Goal: Communication & Community: Ask a question

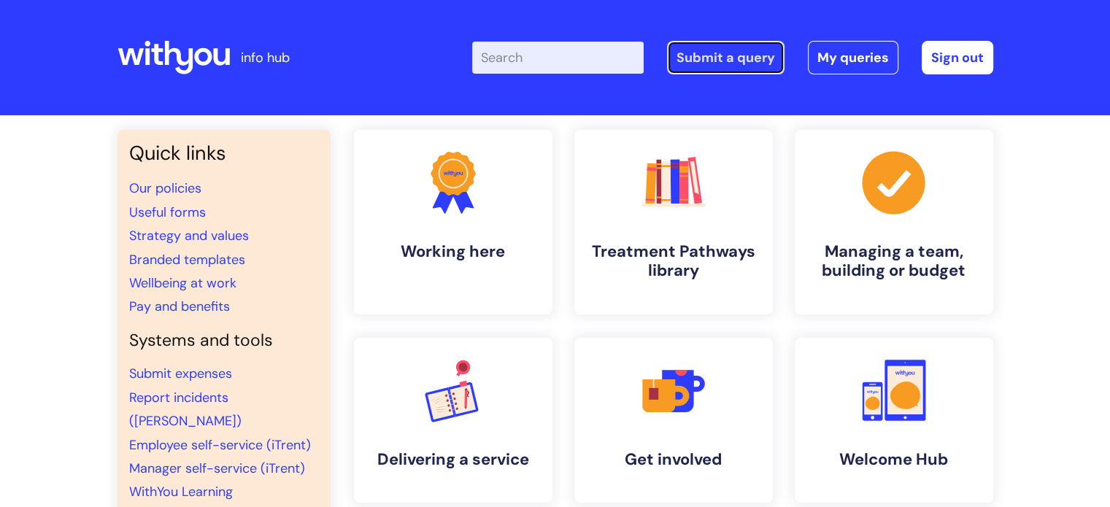
click at [708, 61] on link "Submit a query" at bounding box center [725, 58] width 117 height 34
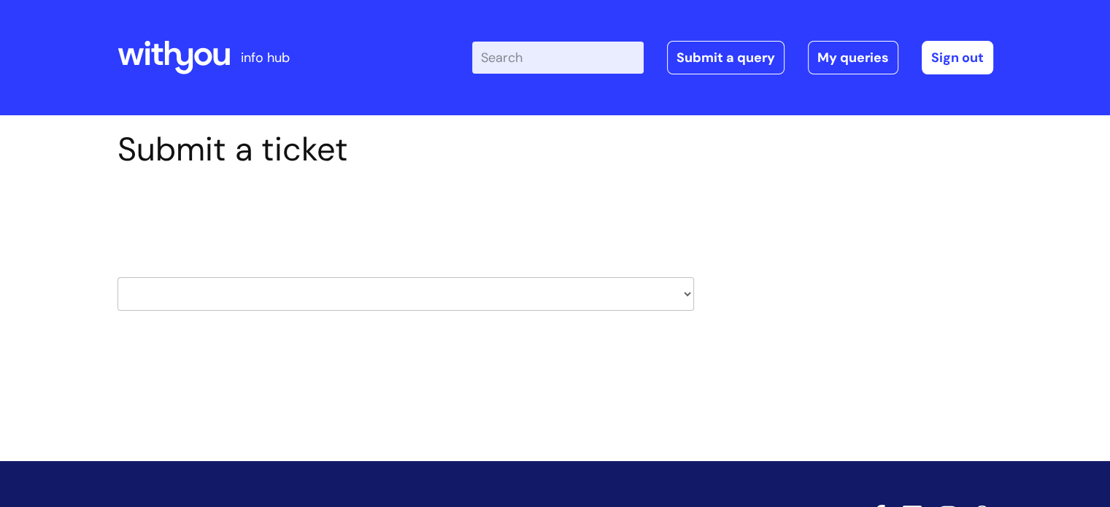
click at [482, 294] on select "HR / People IT and Support Clinical Drug Alerts Finance Accounts Data Support T…" at bounding box center [405, 294] width 576 height 34
select select "hr_/_people"
click at [117, 277] on select "HR / People IT and Support Clinical Drug Alerts Finance Accounts Data Support T…" at bounding box center [405, 294] width 576 height 34
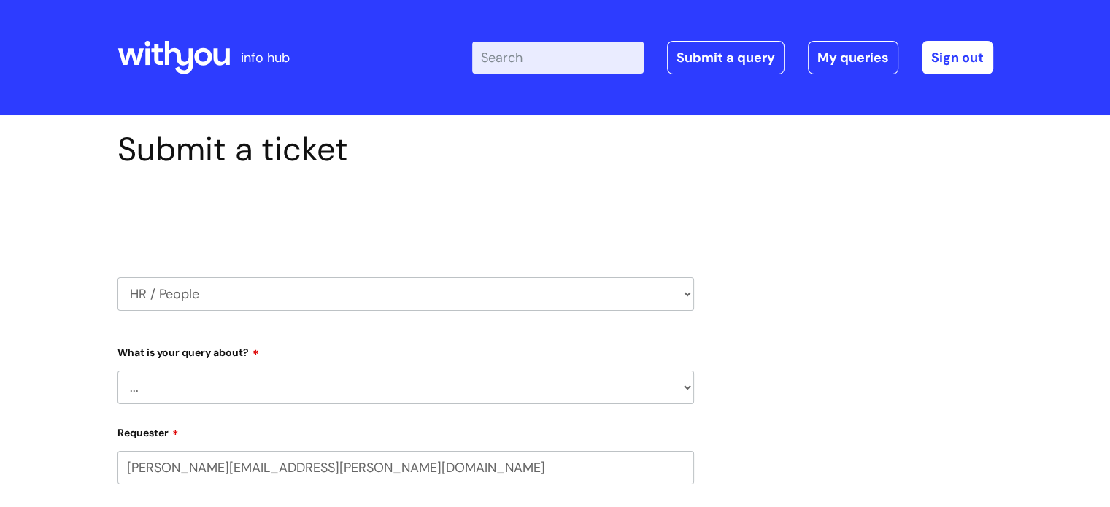
select select "80004157222"
click at [324, 396] on select "... Absence Query Holiday Query Employee change request General HR Query iTrent…" at bounding box center [405, 388] width 576 height 34
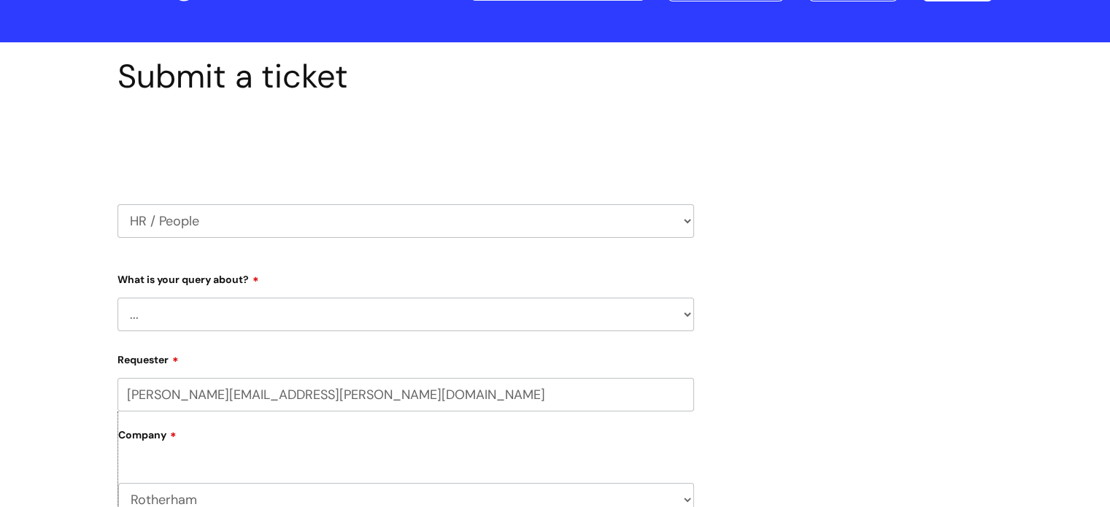
click at [312, 319] on select "... Absence Query Holiday Query Employee change request General HR Query iTrent…" at bounding box center [405, 315] width 576 height 34
select select "iTrent"
click at [117, 298] on select "... Absence Query Holiday Query Employee change request General HR Query iTrent…" at bounding box center [405, 315] width 576 height 34
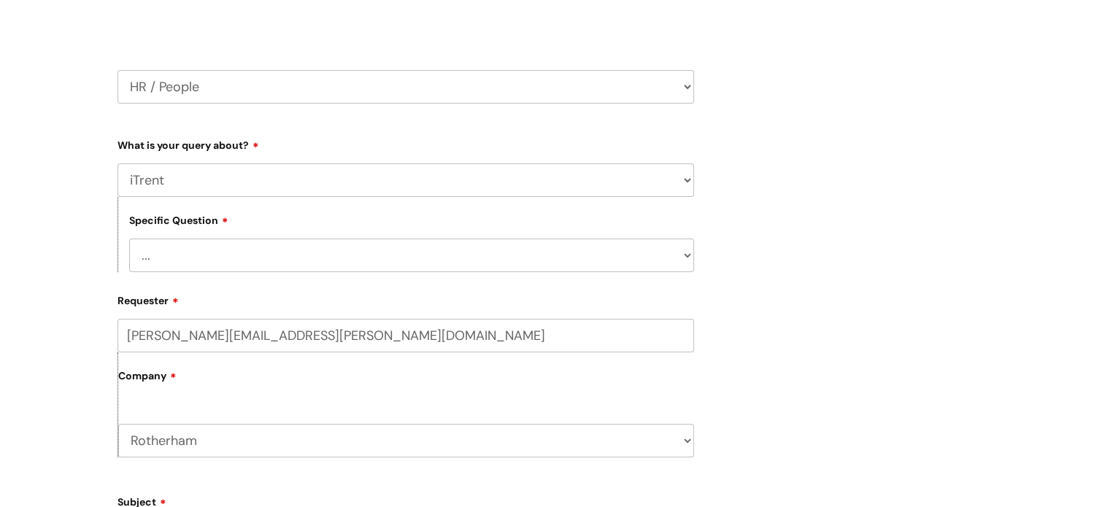
scroll to position [219, 0]
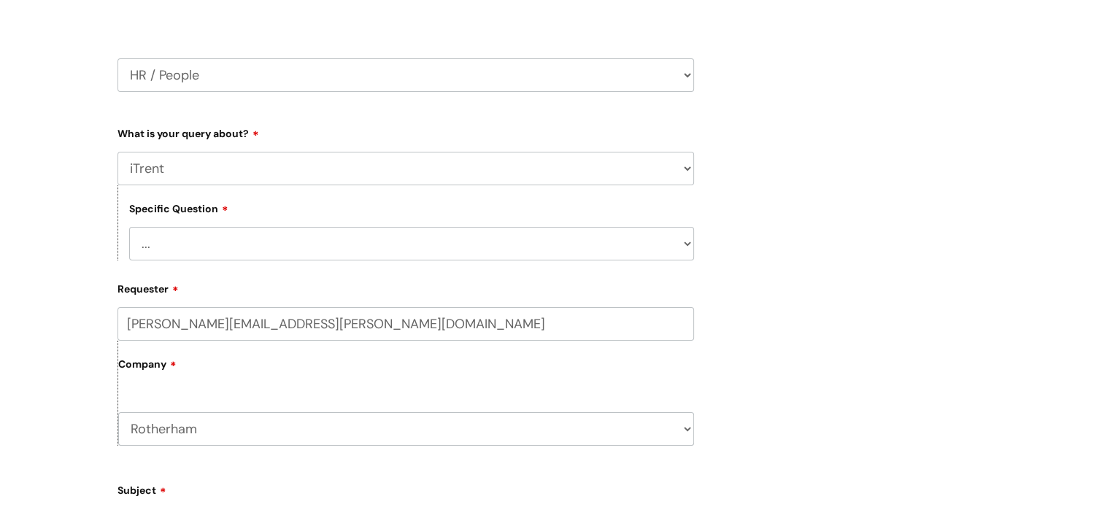
click at [266, 244] on select "... I can’t log in to iTrent I need to change someone’s line manager Issue with…" at bounding box center [411, 244] width 565 height 34
select select "Other iTrent query"
click at [129, 227] on select "... I can’t log in to iTrent I need to change someone’s line manager Issue with…" at bounding box center [411, 244] width 565 height 34
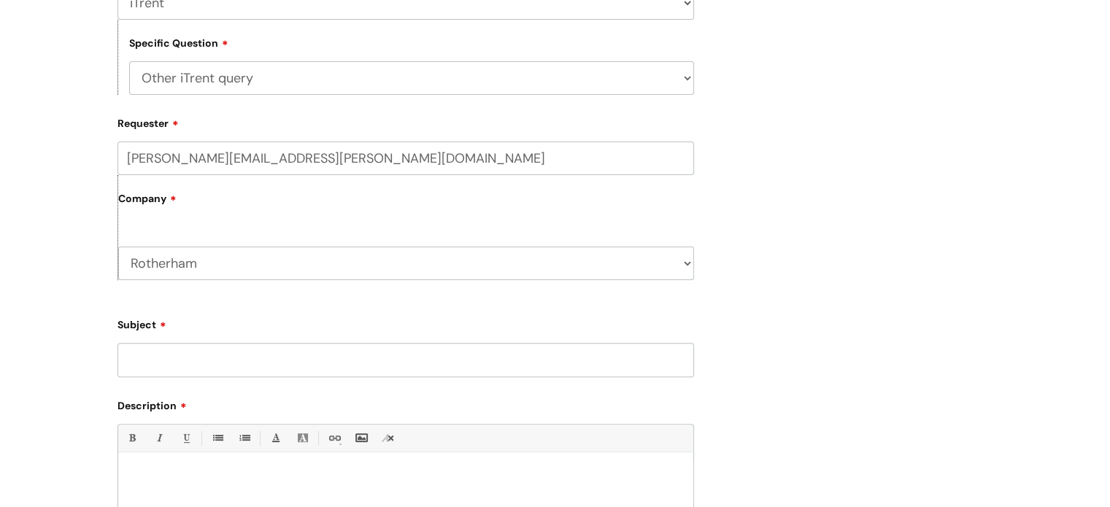
scroll to position [438, 0]
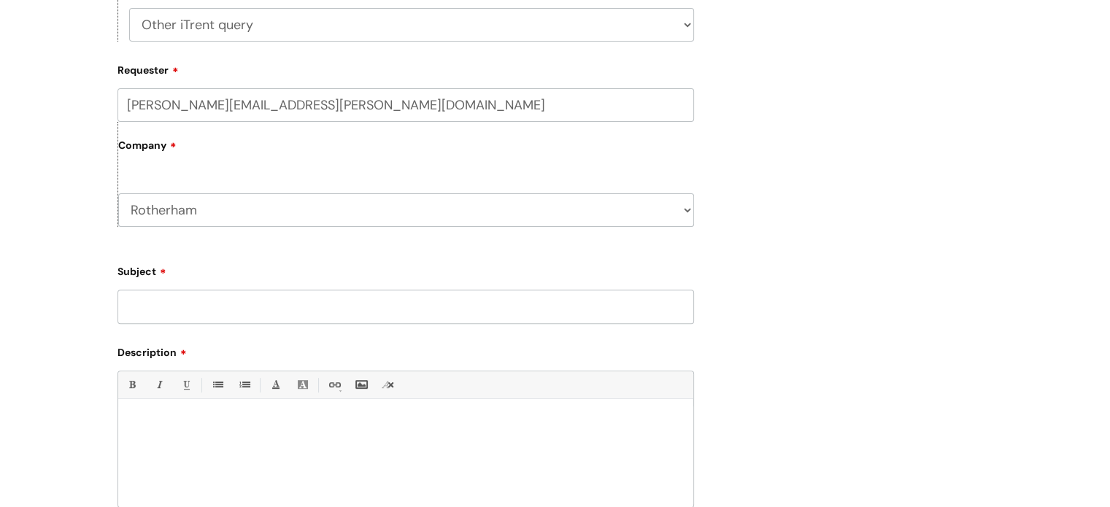
click at [263, 309] on input "Subject" at bounding box center [405, 307] width 576 height 34
type input "one of my Volunteers is on Itrent under the wrong sex"
click at [212, 422] on p at bounding box center [405, 423] width 553 height 13
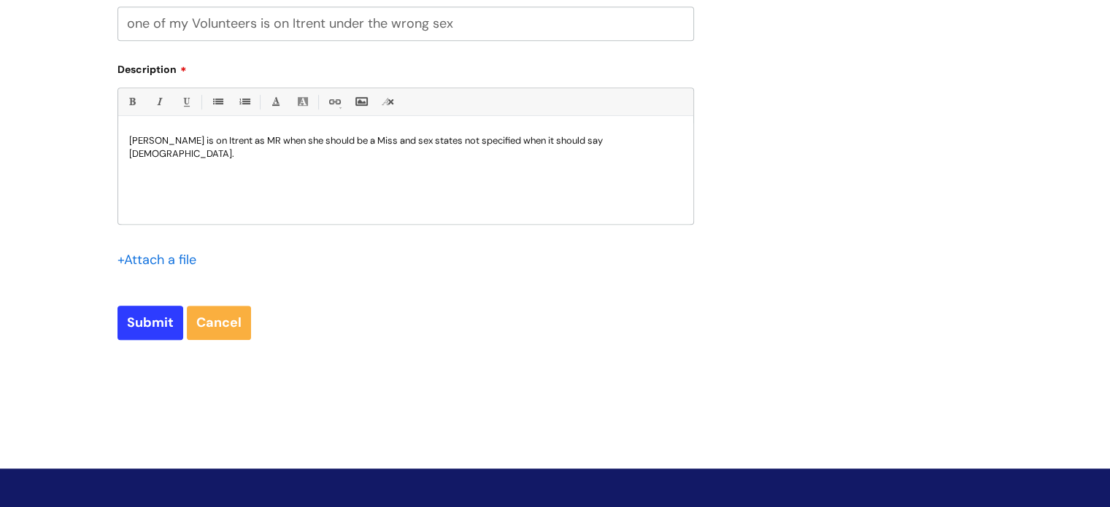
scroll to position [730, 0]
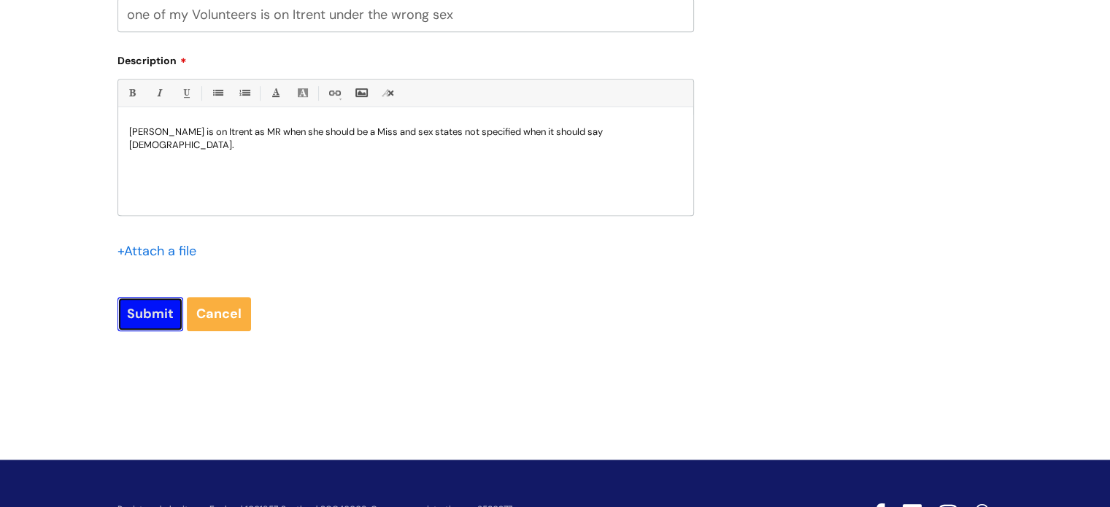
click at [150, 320] on input "Submit" at bounding box center [150, 314] width 66 height 34
type input "Please Wait..."
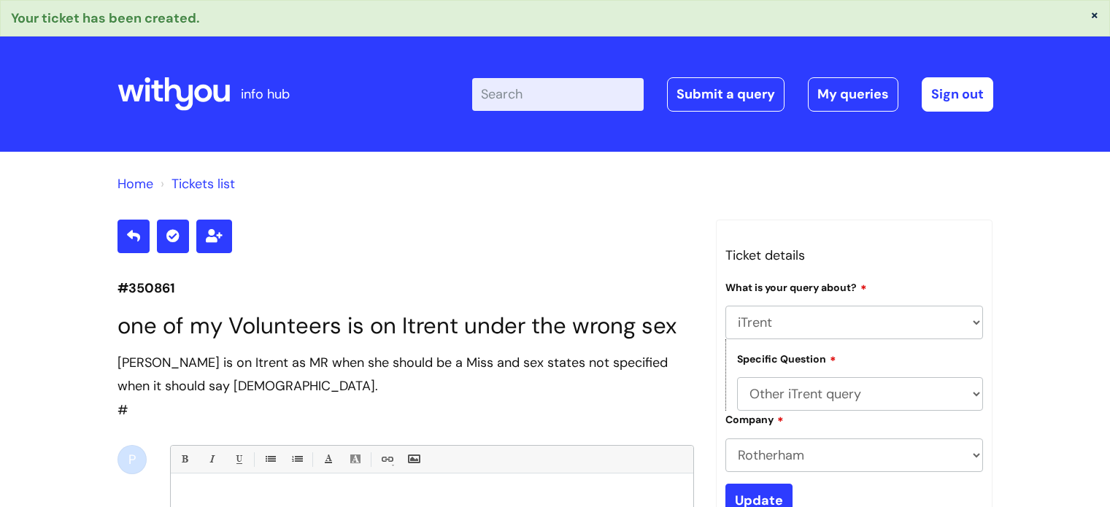
select select "iTrent"
select select "Other iTrent query"
